Goal: Task Accomplishment & Management: Manage account settings

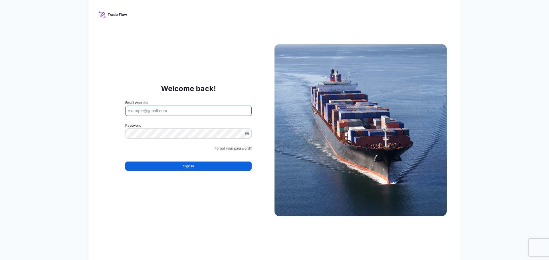
click at [207, 111] on input "Email Address" at bounding box center [188, 111] width 126 height 10
type input "cameron.baker@dsv.com"
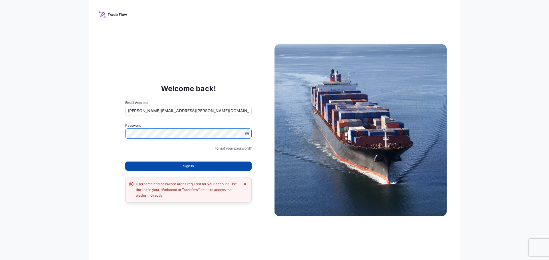
click at [180, 167] on button "Sign In" at bounding box center [188, 166] width 126 height 9
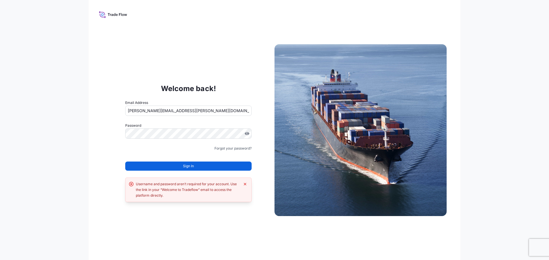
click at [199, 160] on div "Sign In" at bounding box center [188, 164] width 126 height 13
click at [199, 166] on button "Sign In" at bounding box center [188, 166] width 126 height 9
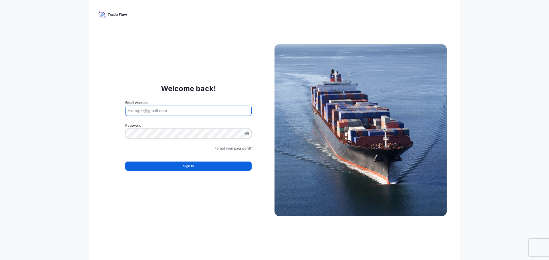
click at [181, 106] on input "Email Address" at bounding box center [188, 111] width 126 height 10
type input "cameron.baker@dsv.com"
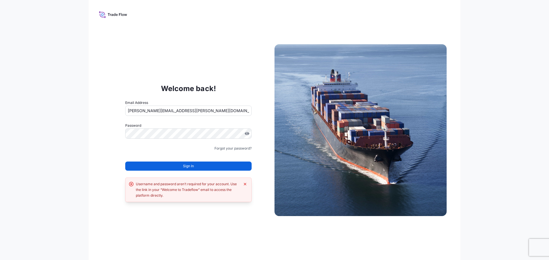
click at [217, 145] on form "Email Address cameron.baker@dsv.com Password Must include: Upper & lower case l…" at bounding box center [188, 139] width 126 height 78
click at [218, 147] on link "Forgot your password?" at bounding box center [232, 149] width 37 height 6
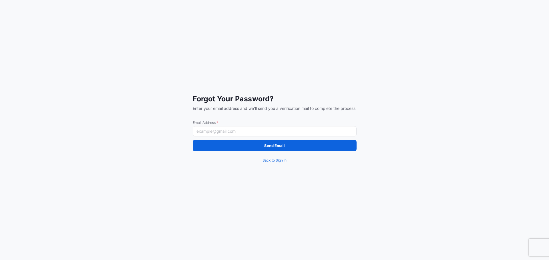
click at [252, 131] on input "Email Address *" at bounding box center [275, 131] width 164 height 10
type input "[PERSON_NAME][EMAIL_ADDRESS][PERSON_NAME][DOMAIN_NAME]"
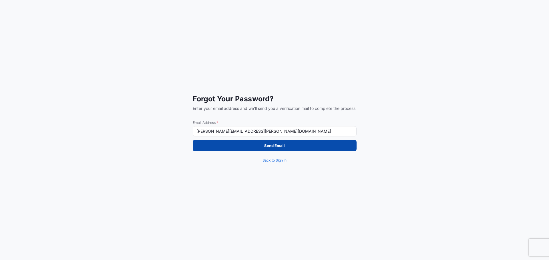
click at [284, 145] on p "Send Email" at bounding box center [274, 146] width 21 height 6
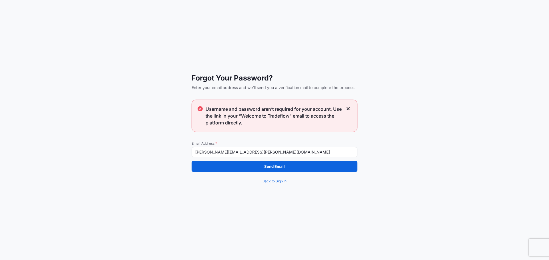
click at [264, 150] on input "[PERSON_NAME][EMAIL_ADDRESS][PERSON_NAME][DOMAIN_NAME]" at bounding box center [274, 152] width 166 height 10
click at [348, 108] on icon at bounding box center [348, 108] width 4 height 5
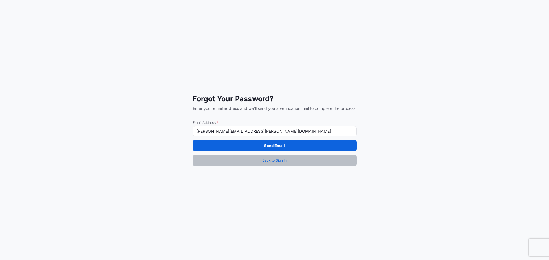
click at [280, 160] on span "Back to Sign In" at bounding box center [274, 161] width 24 height 6
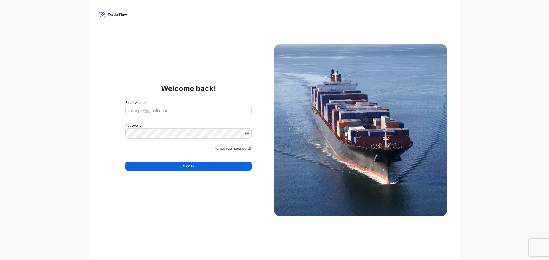
click at [172, 103] on div "Email Address" at bounding box center [188, 108] width 126 height 16
click at [170, 109] on input "Email Address" at bounding box center [188, 111] width 126 height 10
click at [109, 12] on icon at bounding box center [113, 14] width 28 height 8
click at [171, 115] on input "Email Address" at bounding box center [188, 111] width 126 height 10
type input "[PERSON_NAME][EMAIL_ADDRESS][PERSON_NAME][DOMAIN_NAME]"
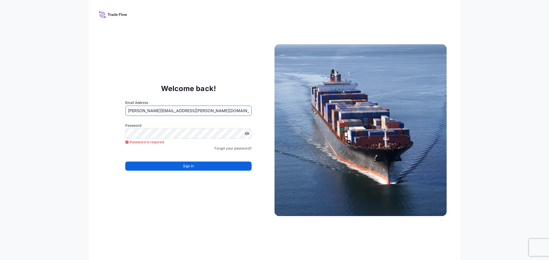
drag, startPoint x: 181, startPoint y: 112, endPoint x: 113, endPoint y: 111, distance: 67.4
click at [117, 111] on div "Welcome back! Email Address cameron.baker@dsv.com Password Password is required…" at bounding box center [188, 130] width 172 height 118
click at [141, 110] on input "Email Address" at bounding box center [188, 111] width 126 height 10
click at [170, 42] on div "Welcome back! Email Address Please enter a valid email address Password Passwor…" at bounding box center [274, 130] width 371 height 260
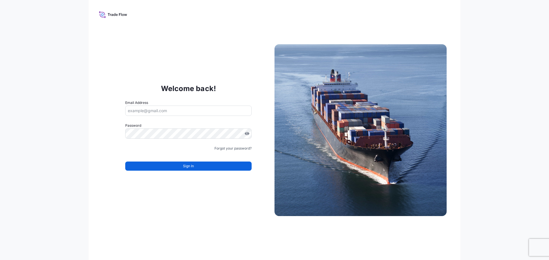
click at [156, 114] on input "Email Address" at bounding box center [188, 111] width 126 height 10
type input "[PERSON_NAME][EMAIL_ADDRESS][PERSON_NAME][DOMAIN_NAME]"
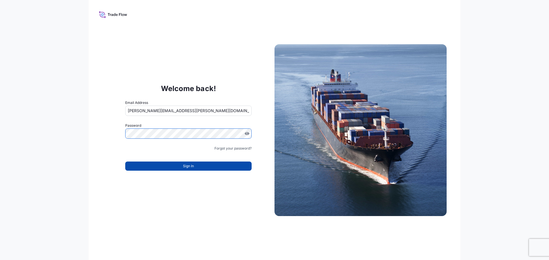
click at [225, 171] on form "Email Address cameron.baker@dsv.com Password Must include: Upper & lower case l…" at bounding box center [188, 139] width 126 height 78
click at [225, 169] on button "Sign In" at bounding box center [188, 166] width 126 height 9
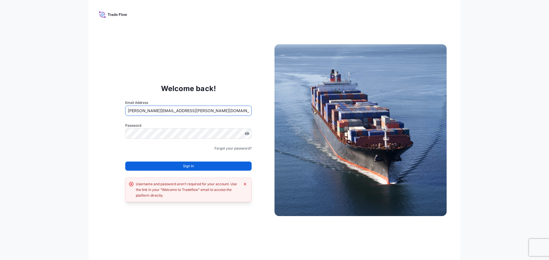
drag, startPoint x: 159, startPoint y: 114, endPoint x: 108, endPoint y: 114, distance: 51.1
click at [108, 114] on div "Welcome back! Email Address cameron.baker@dsv.com Password Must include: Upper …" at bounding box center [188, 130] width 172 height 118
type input "c"
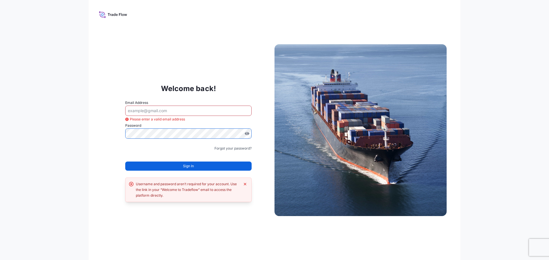
click at [108, 145] on div "Welcome back! Email Address Please enter a valid email address Password Must in…" at bounding box center [188, 130] width 172 height 118
click at [154, 114] on input "Email Address" at bounding box center [188, 111] width 126 height 10
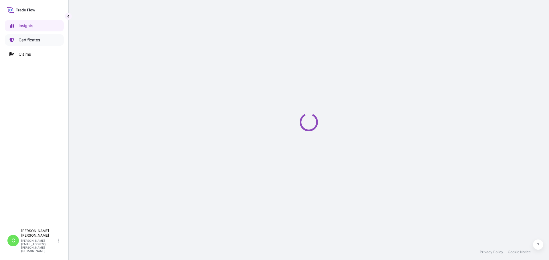
select select "2025"
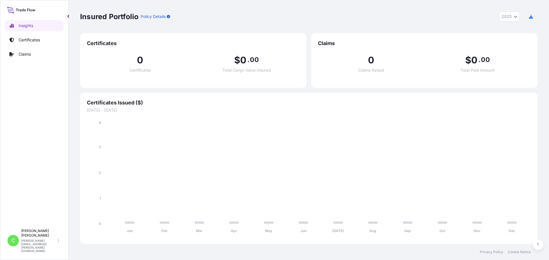
click at [242, 26] on div "Insured Portfolio Policy Details 2025 2025 2024 2023 2022" at bounding box center [308, 16] width 457 height 33
